Goal: Information Seeking & Learning: Learn about a topic

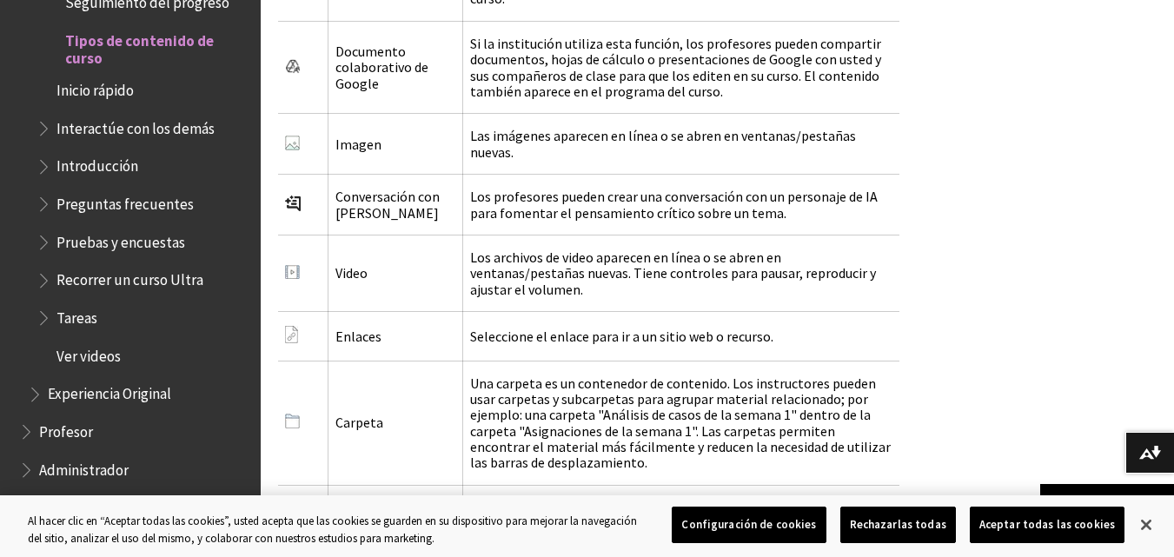
scroll to position [3119, 0]
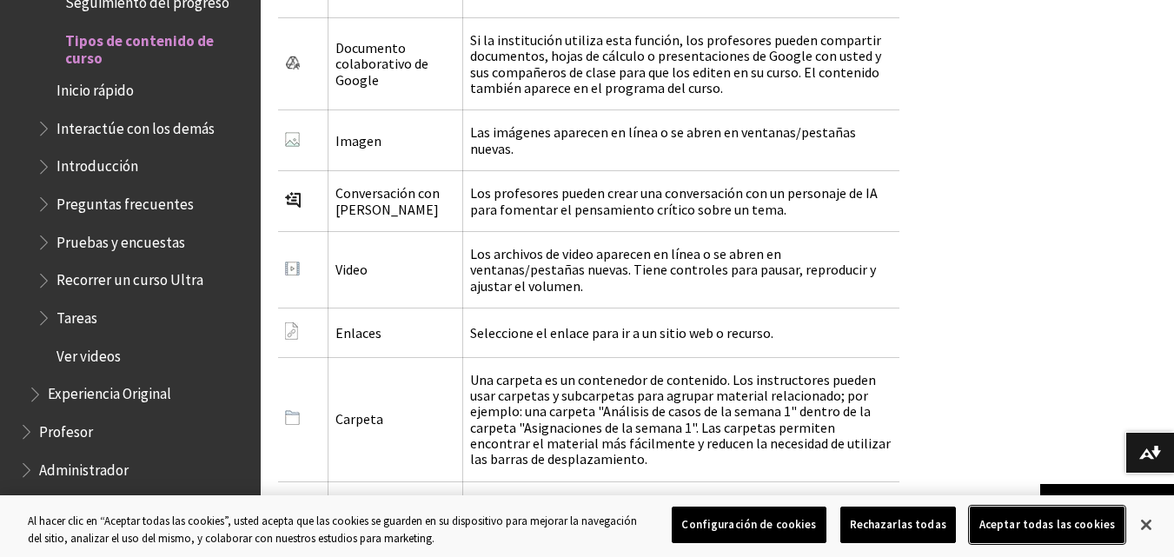
click at [1055, 523] on button "Aceptar todas las cookies" at bounding box center [1047, 525] width 155 height 36
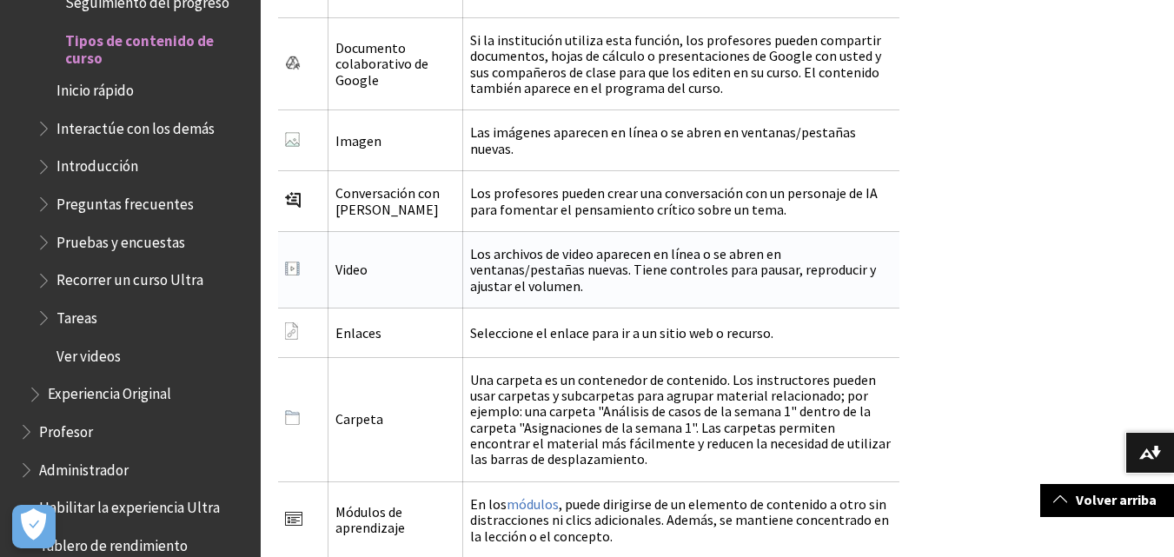
click at [352, 231] on td "Video" at bounding box center [395, 269] width 135 height 76
click at [500, 231] on td "Los archivos de video aparecen en línea o se abren en ventanas/pestañas nuevas.…" at bounding box center [680, 269] width 437 height 76
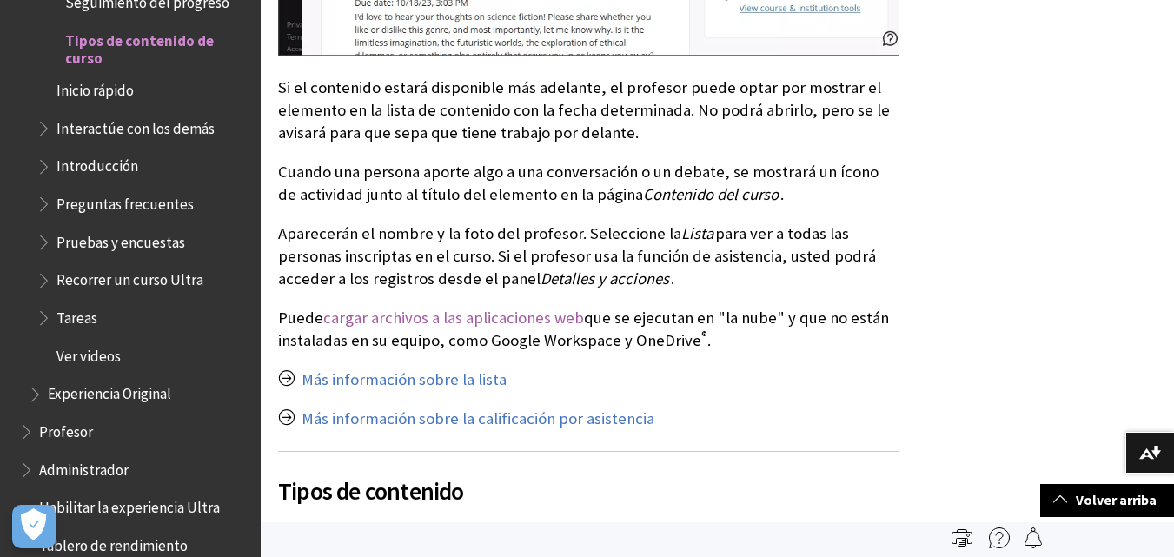
scroll to position [1728, 0]
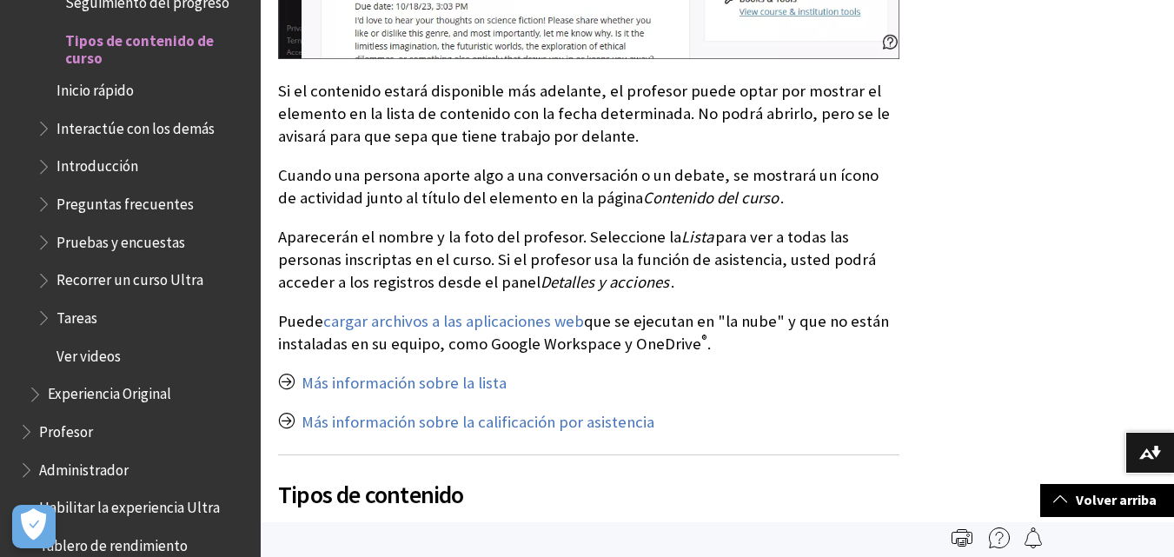
click at [91, 256] on span "Pruebas y encuestas" at bounding box center [143, 243] width 214 height 30
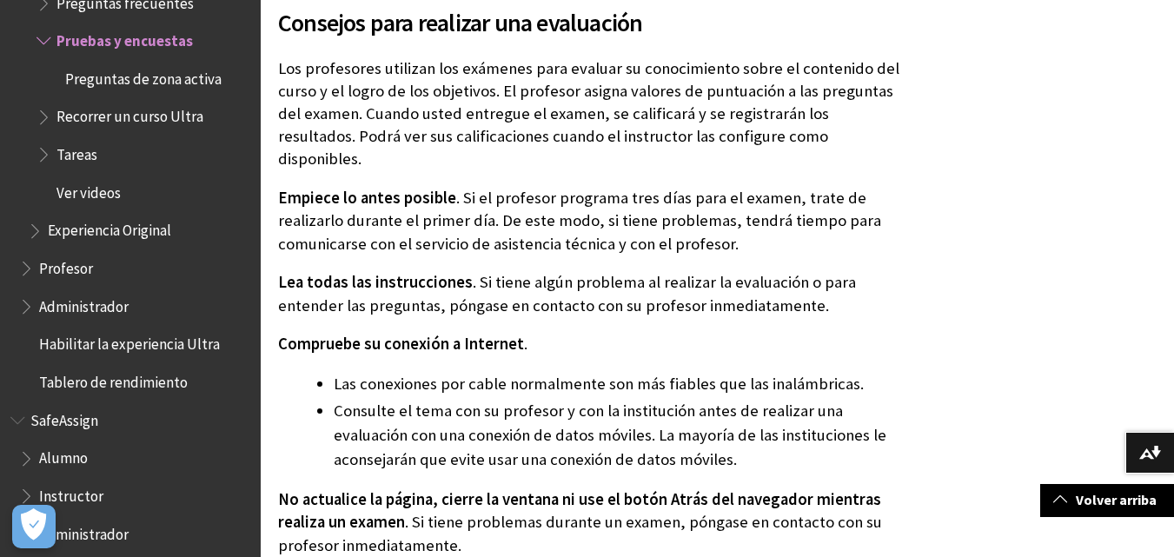
scroll to position [521, 0]
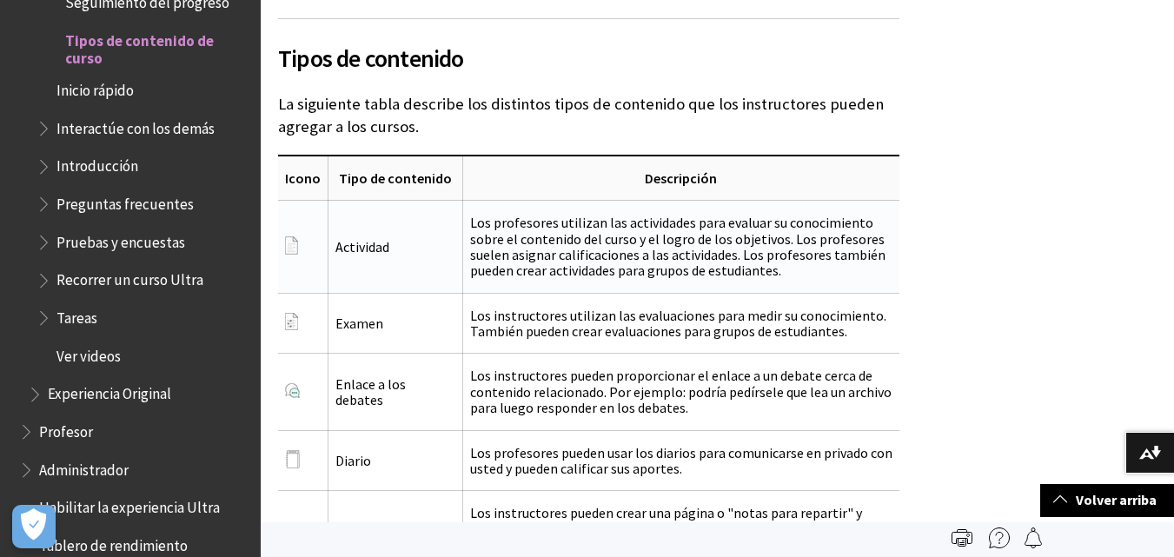
scroll to position [2163, 0]
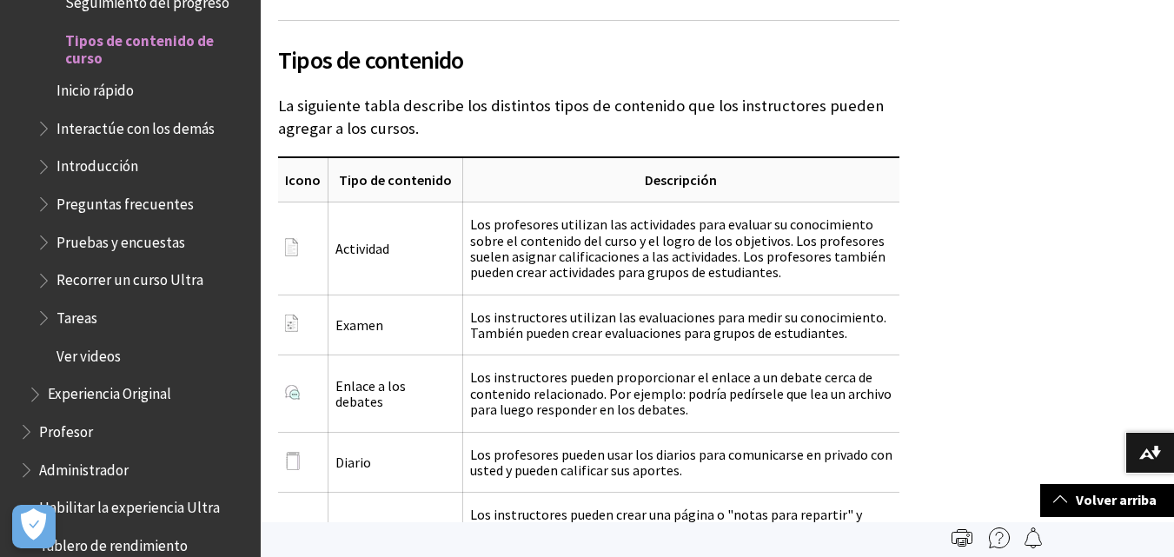
click at [998, 541] on img at bounding box center [999, 537] width 21 height 21
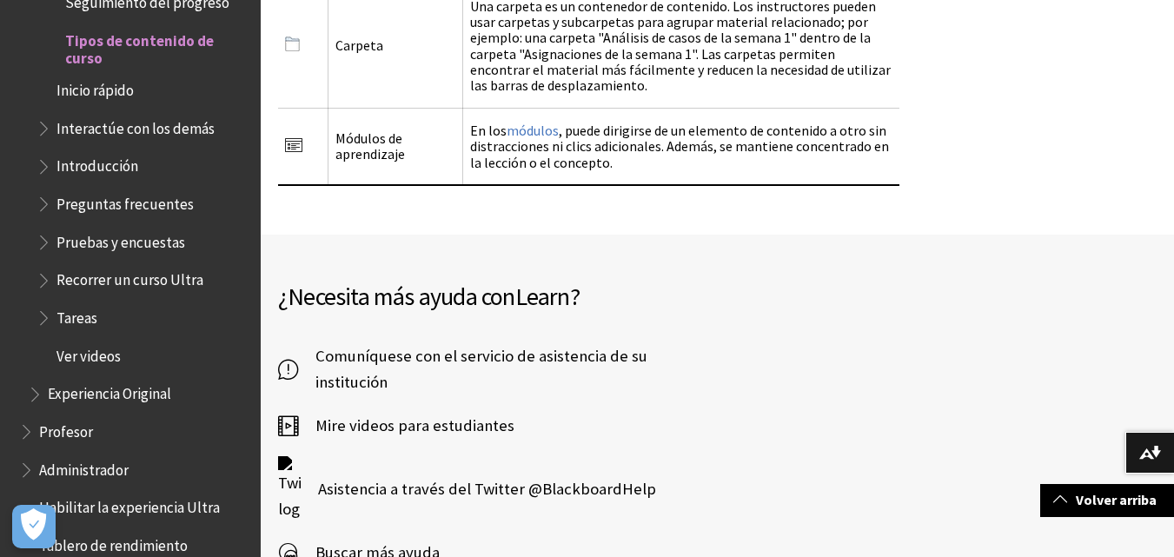
scroll to position [3553, 0]
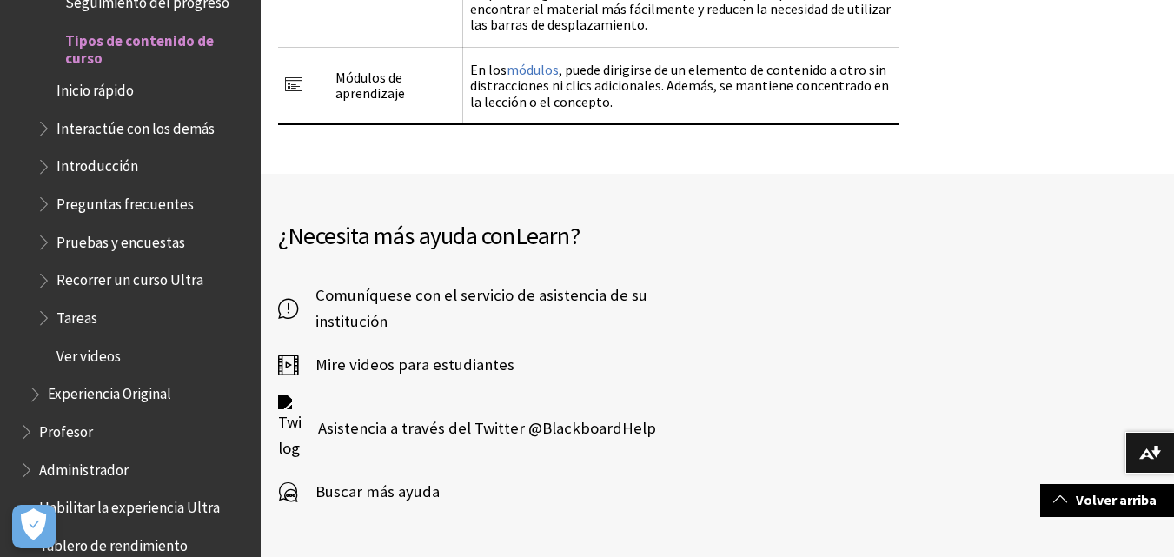
click at [394, 479] on span "Buscar más ayuda" at bounding box center [369, 492] width 142 height 26
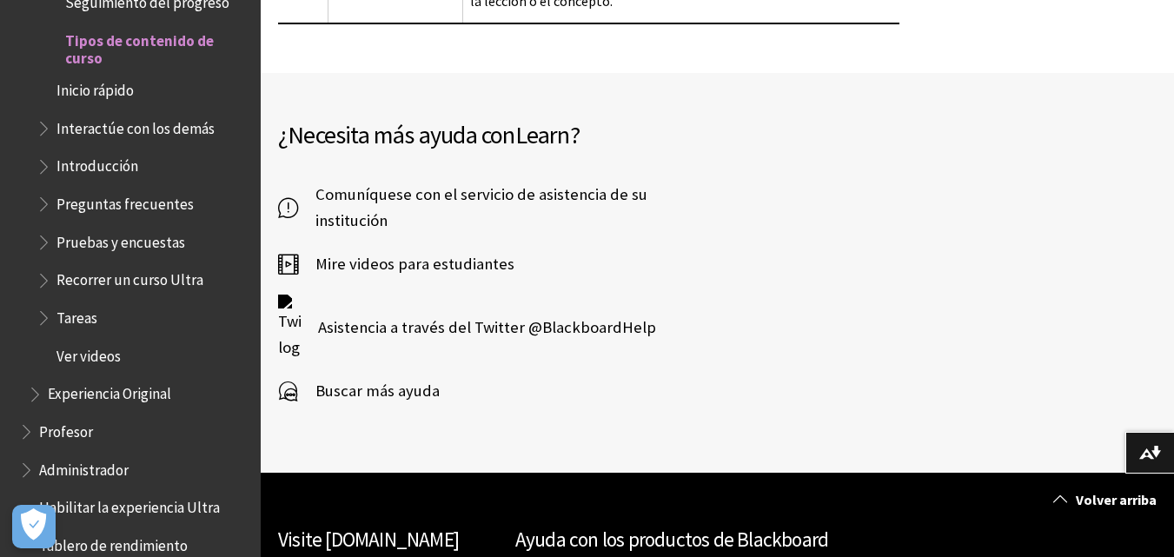
scroll to position [3799, 0]
